Goal: Task Accomplishment & Management: Use online tool/utility

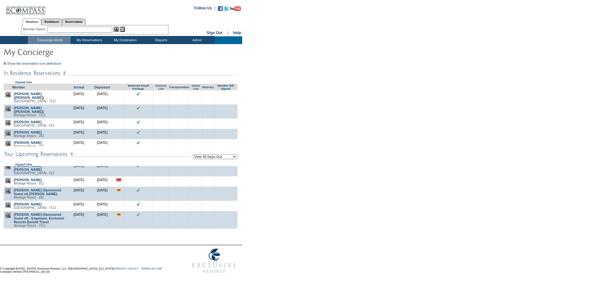
scroll to position [698, 0]
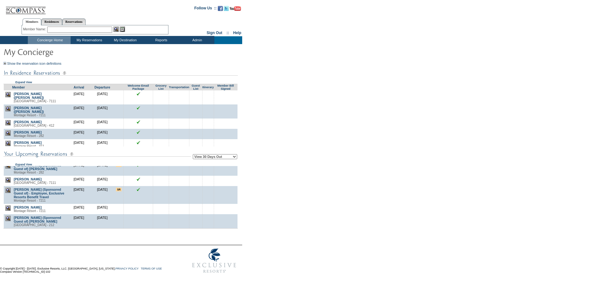
click at [9, 208] on img at bounding box center [7, 207] width 5 height 5
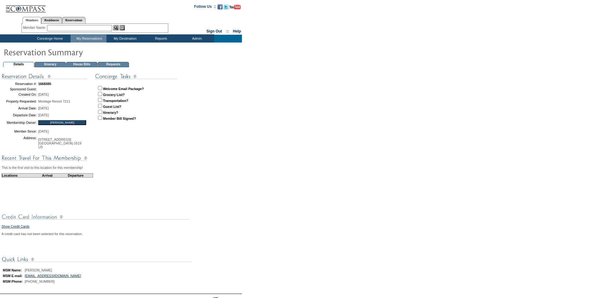
click at [100, 87] on input "checkbox" at bounding box center [100, 88] width 4 height 4
checkbox input "true"
click at [36, 37] on td "Concierge Home" at bounding box center [49, 39] width 43 height 8
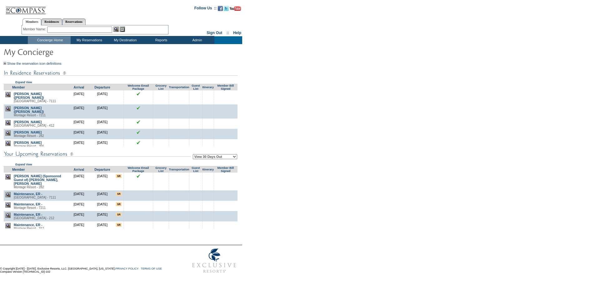
click at [216, 158] on select "View 30 Days Out View 60 Days Out View 90 Days Out" at bounding box center [215, 156] width 44 height 5
select select "60"
click at [194, 155] on select "View 30 Days Out View 60 Days Out View 90 Days Out" at bounding box center [215, 156] width 44 height 5
